Goal: Task Accomplishment & Management: Use online tool/utility

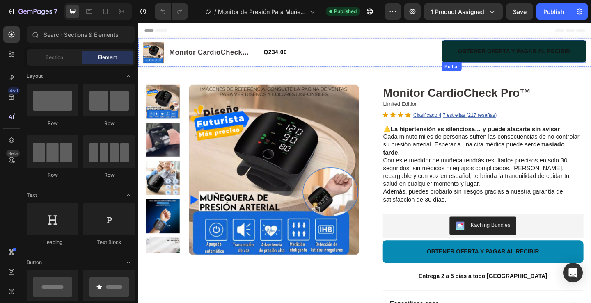
click at [470, 52] on button "OBTENER OFERTA Y PAGAR AL RECIBIR" at bounding box center [546, 53] width 157 height 25
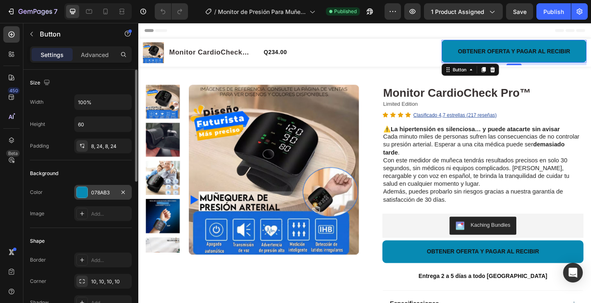
click at [93, 190] on div "078AB3" at bounding box center [103, 192] width 24 height 7
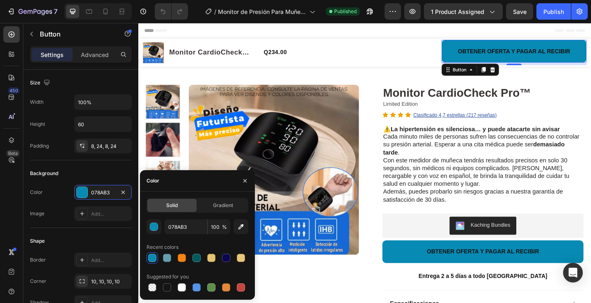
click at [168, 294] on div "Solid Gradient 078AB3 100 % Recent colors Suggested for you" at bounding box center [197, 246] width 115 height 108
click at [168, 291] on div at bounding box center [167, 287] width 8 height 8
type input "151515"
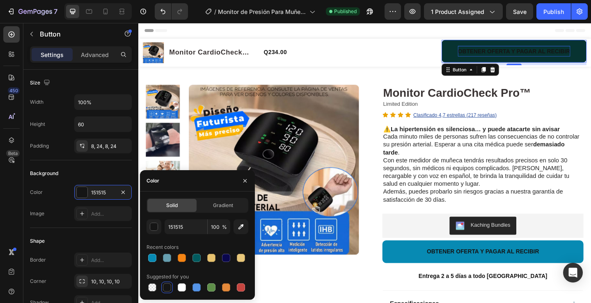
click at [516, 56] on span "OBTENER OFERTA Y PAGAR AL RECIBIR" at bounding box center [547, 53] width 122 height 7
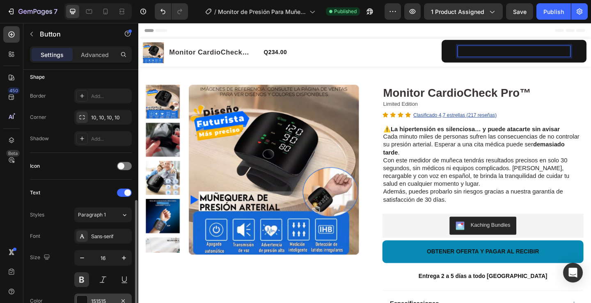
scroll to position [205, 0]
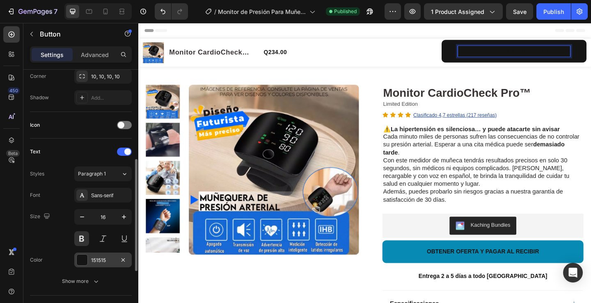
click at [110, 264] on div "151515" at bounding box center [102, 260] width 57 height 15
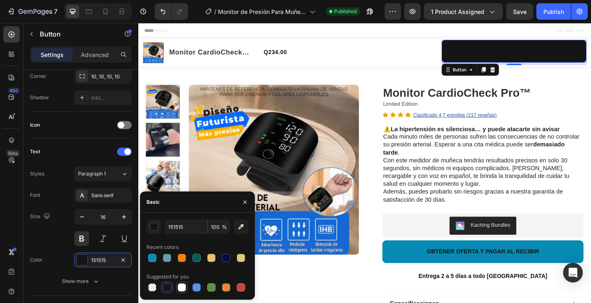
click at [186, 291] on div at bounding box center [182, 288] width 10 height 10
type input "FFFFFF"
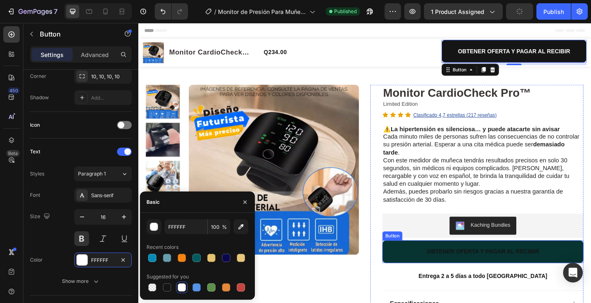
click at [415, 268] on button "OBTENER OFERTA Y PAGAR AL RECIBIR" at bounding box center [513, 272] width 219 height 25
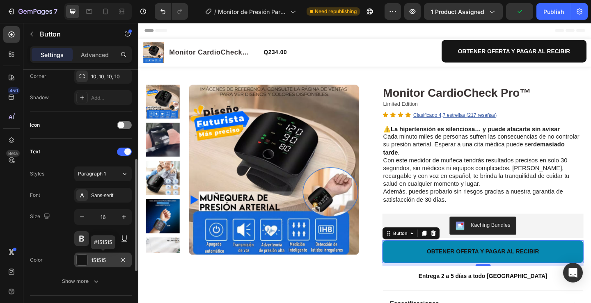
click at [100, 259] on div "151515" at bounding box center [103, 260] width 24 height 7
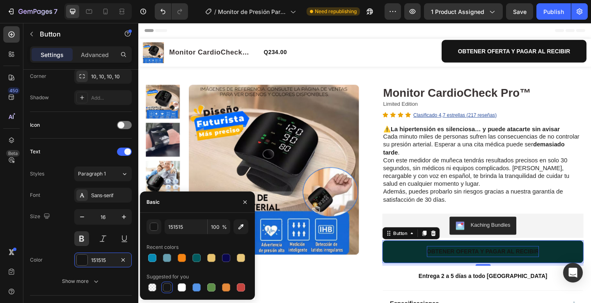
click at [462, 268] on span "OBTENER OFERTA Y PAGAR AL RECIBIR" at bounding box center [513, 271] width 122 height 7
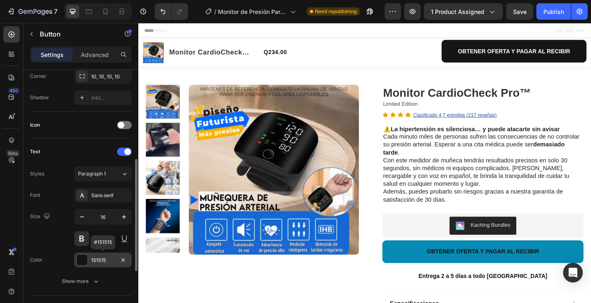
click at [101, 257] on div "151515" at bounding box center [103, 260] width 24 height 7
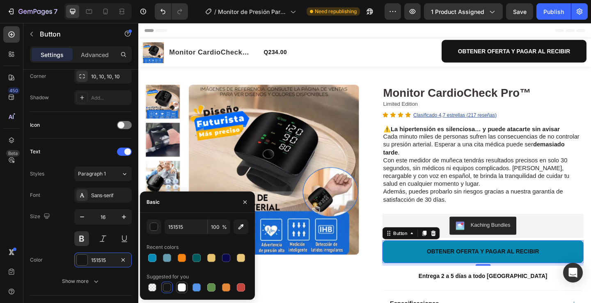
click at [180, 289] on div at bounding box center [182, 287] width 8 height 8
type input "FFFFFF"
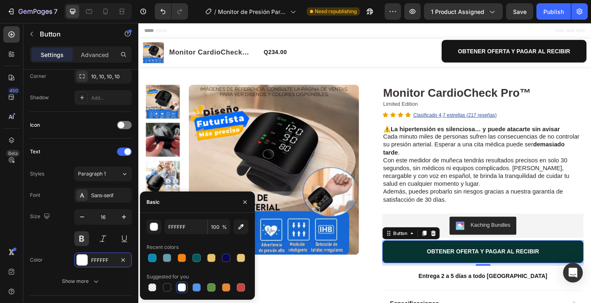
click at [413, 268] on button "OBTENER OFERTA Y PAGAR AL RECIBIR" at bounding box center [513, 272] width 219 height 25
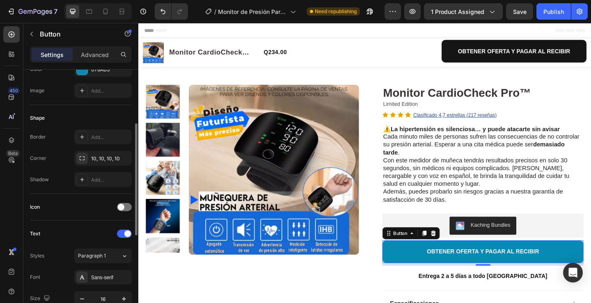
scroll to position [82, 0]
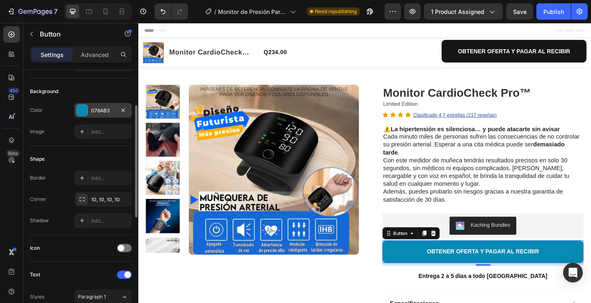
click at [108, 114] on div "078AB3" at bounding box center [103, 110] width 24 height 7
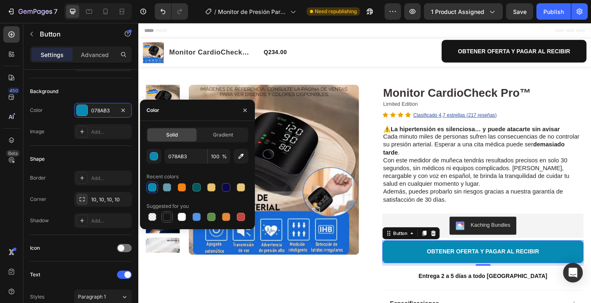
click at [170, 220] on div at bounding box center [167, 217] width 8 height 8
type input "151515"
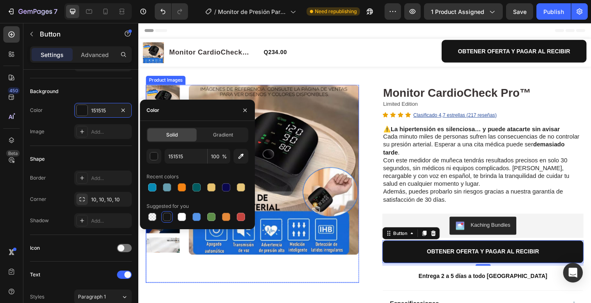
click at [324, 135] on img at bounding box center [285, 182] width 185 height 185
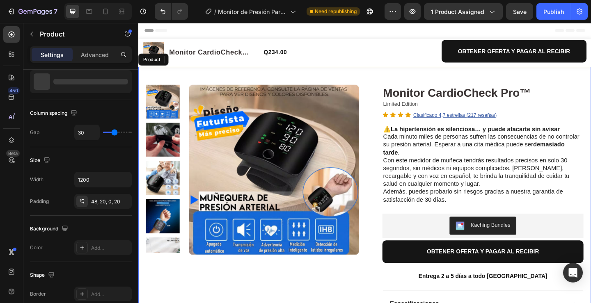
click at [400, 74] on div "Product Images 0 Row Monitor CardioCheck Pro™ Product Title Limited Edition Tex…" at bounding box center [384, 257] width 492 height 373
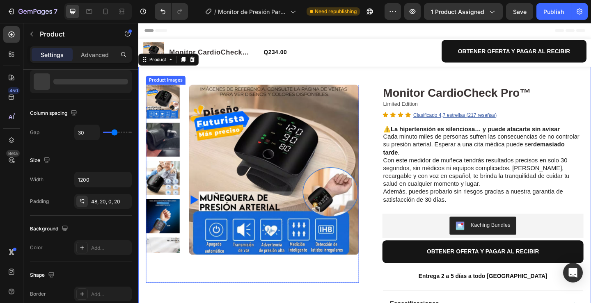
scroll to position [0, 0]
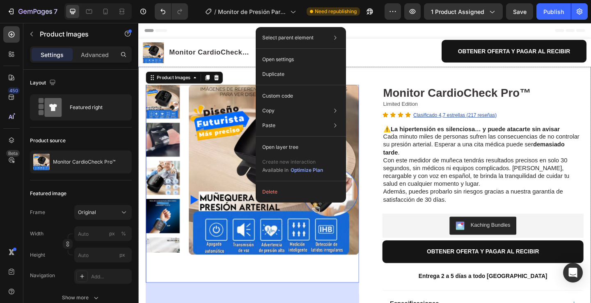
click at [420, 81] on div "Product Images 80 Row Monitor CardioCheck Pro™ Product Title Limited Edition Te…" at bounding box center [384, 257] width 492 height 373
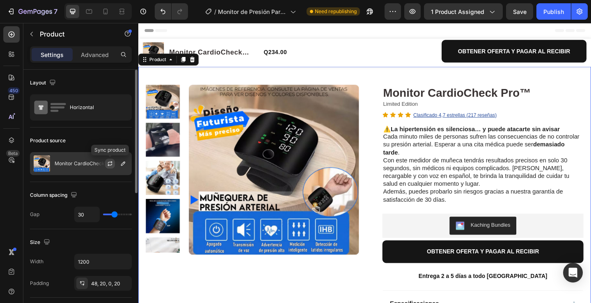
click at [108, 163] on icon "button" at bounding box center [110, 163] width 7 height 7
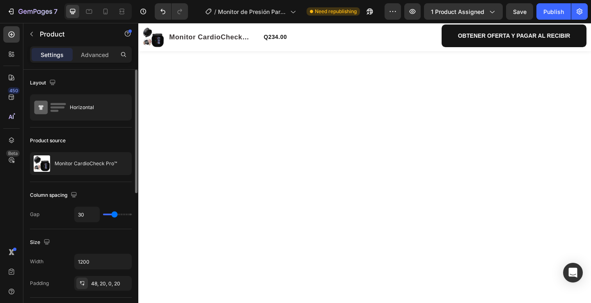
scroll to position [1025, 0]
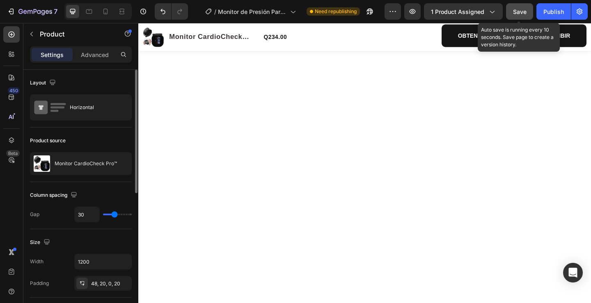
click at [526, 11] on span "Save" at bounding box center [520, 11] width 14 height 7
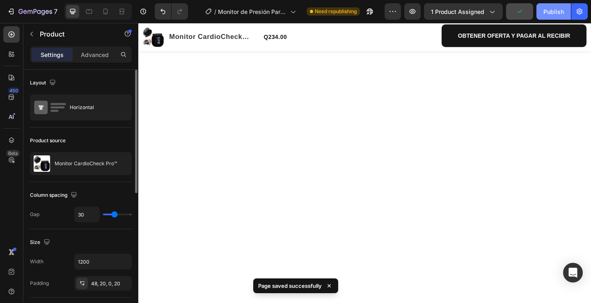
click at [545, 11] on div "Publish" at bounding box center [553, 11] width 21 height 9
